Goal: Check status: Check status

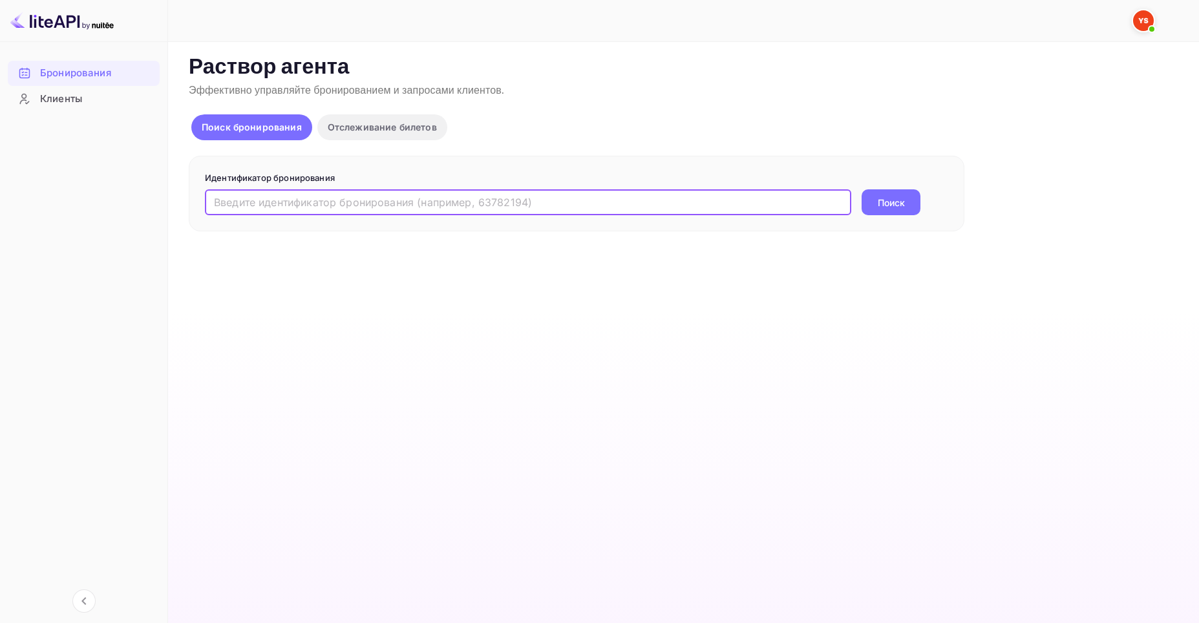
paste input "9798187"
type input "9798187"
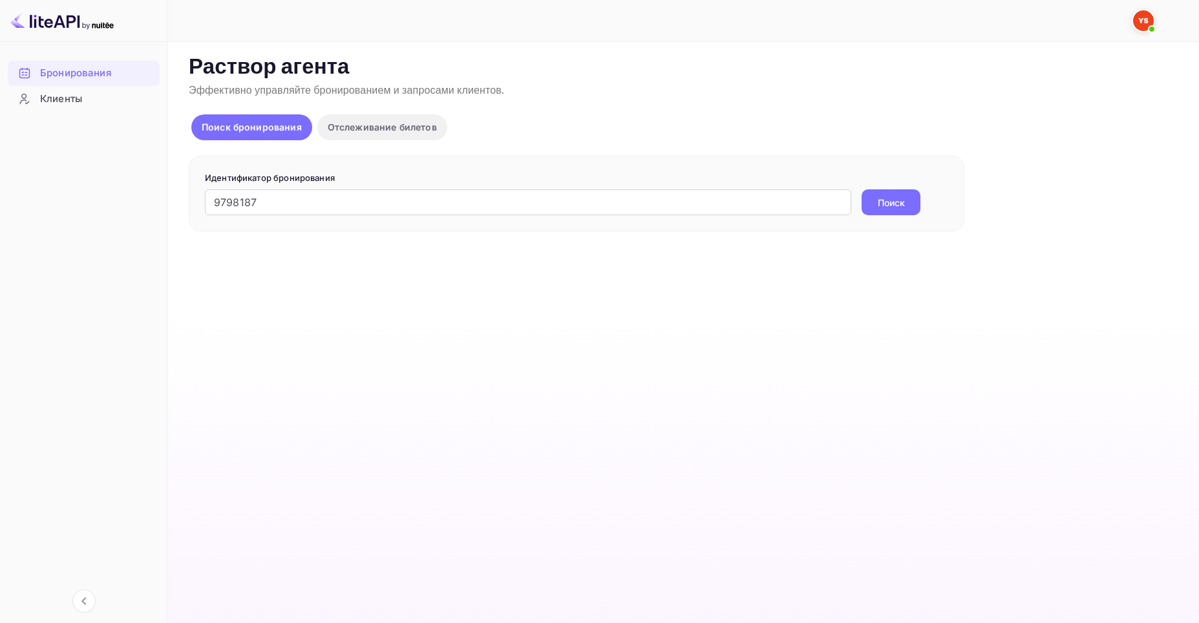
click at [893, 209] on ya-tr-span "Поиск" at bounding box center [890, 203] width 27 height 14
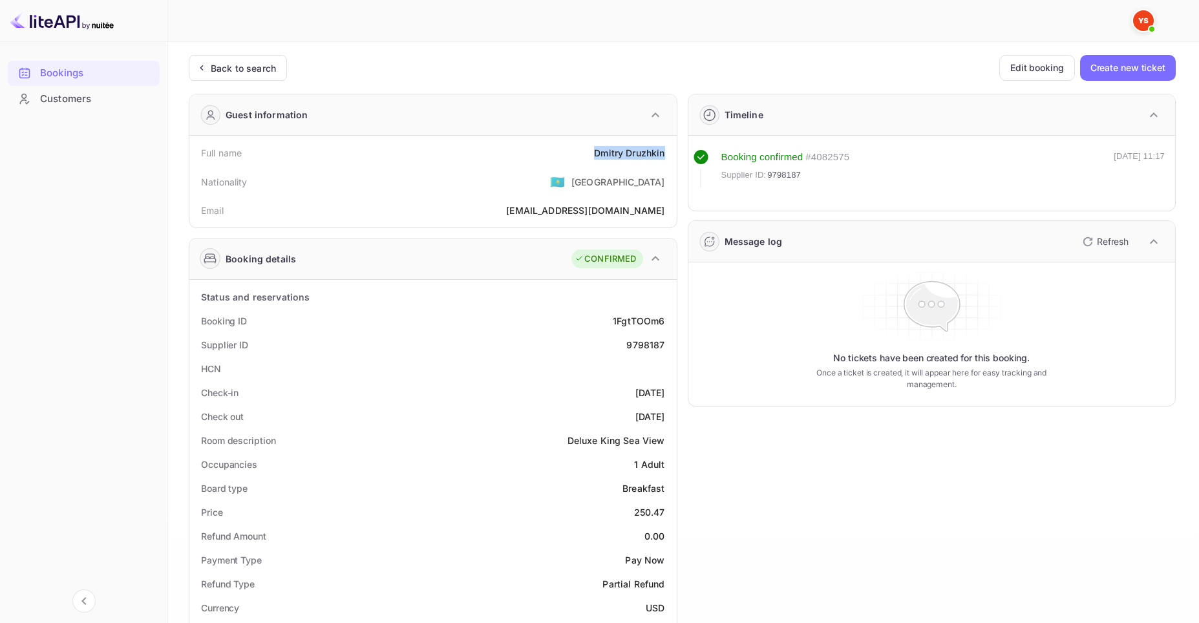
drag, startPoint x: 593, startPoint y: 151, endPoint x: 664, endPoint y: 160, distance: 70.9
click at [664, 160] on div "Full name [PERSON_NAME]" at bounding box center [432, 153] width 477 height 24
copy div "[PERSON_NAME]"
drag, startPoint x: 635, startPoint y: 512, endPoint x: 665, endPoint y: 513, distance: 30.4
click at [665, 513] on div "Price 250.47" at bounding box center [432, 512] width 477 height 24
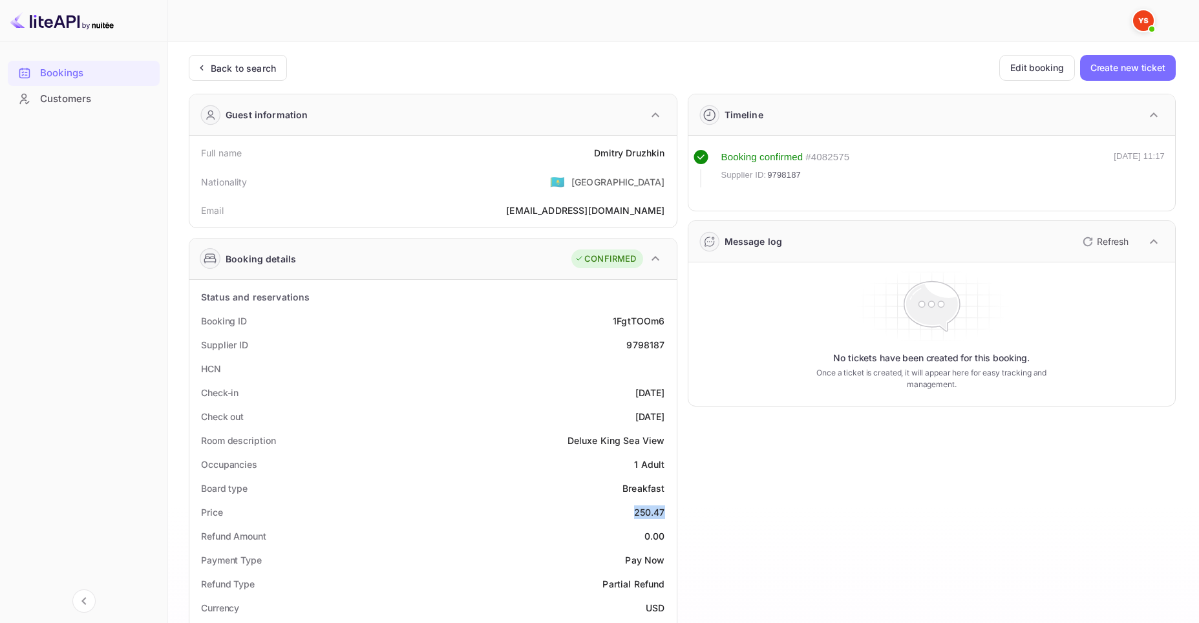
copy div "250.47"
drag, startPoint x: 643, startPoint y: 607, endPoint x: 671, endPoint y: 606, distance: 28.5
copy ya-tr-span "USD"
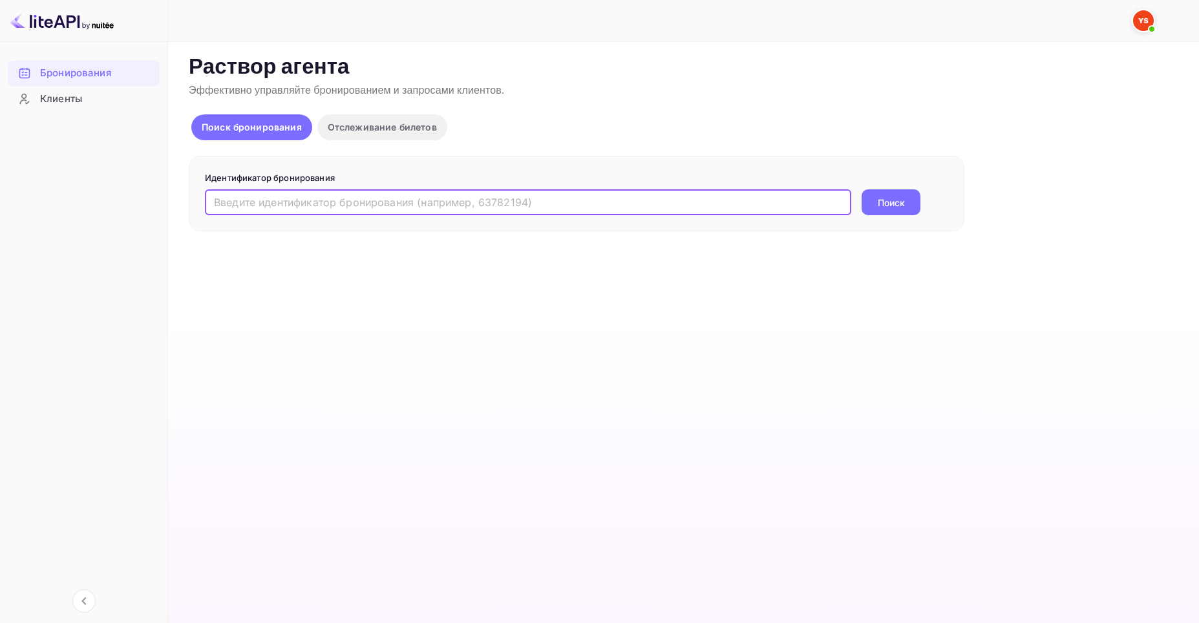
paste input "14745345902"
type input "14745345902"
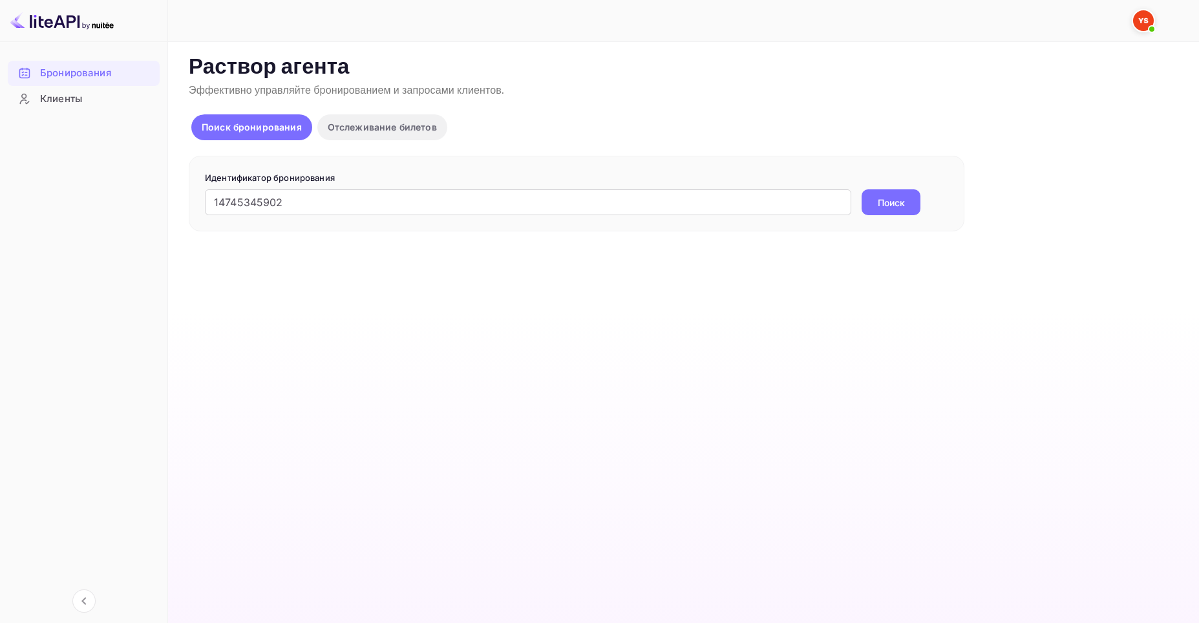
click at [903, 204] on ya-tr-span "Поиск" at bounding box center [890, 203] width 27 height 14
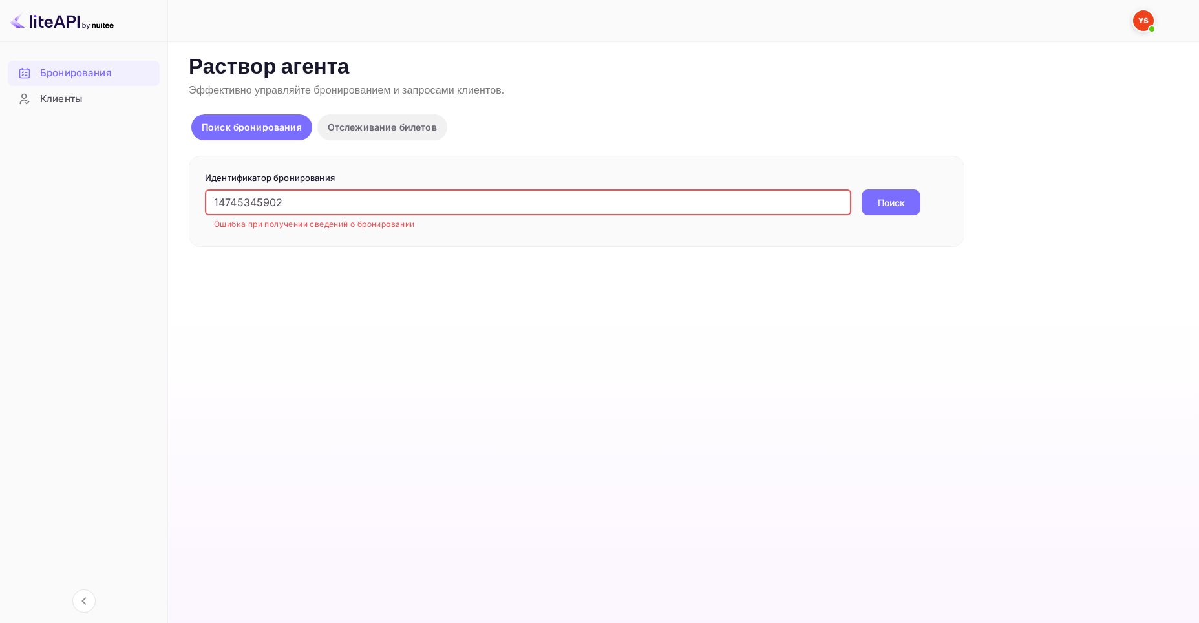
click at [215, 205] on input "14745345902" at bounding box center [528, 202] width 646 height 26
click at [870, 202] on button "Поиск" at bounding box center [890, 202] width 59 height 26
click at [286, 202] on input "14745345902" at bounding box center [528, 202] width 646 height 26
drag, startPoint x: 288, startPoint y: 202, endPoint x: 210, endPoint y: 198, distance: 78.3
click at [210, 198] on input "14745345902" at bounding box center [528, 202] width 646 height 26
